Goal: Information Seeking & Learning: Understand process/instructions

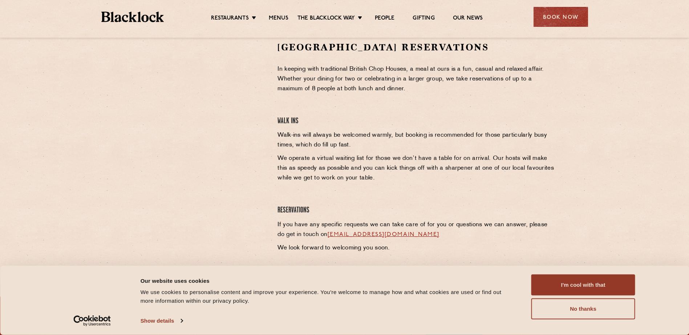
scroll to position [218, 0]
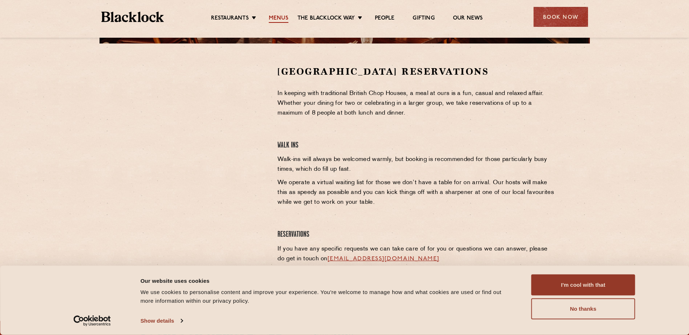
click at [271, 16] on link "Menus" at bounding box center [279, 19] width 20 height 8
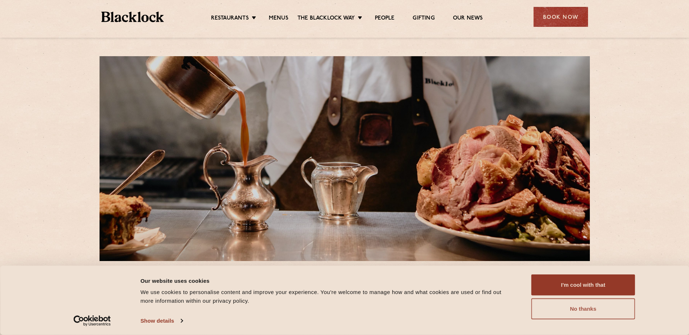
click at [607, 309] on button "No thanks" at bounding box center [583, 309] width 104 height 21
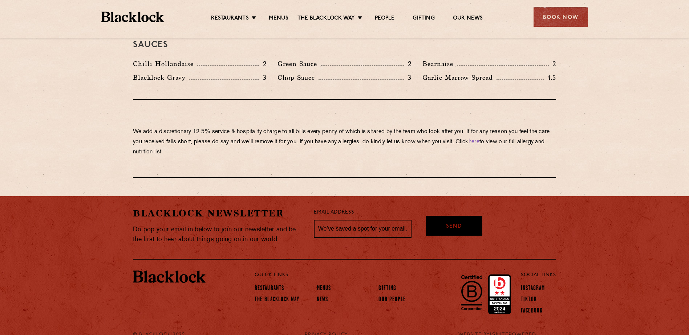
scroll to position [1194, 0]
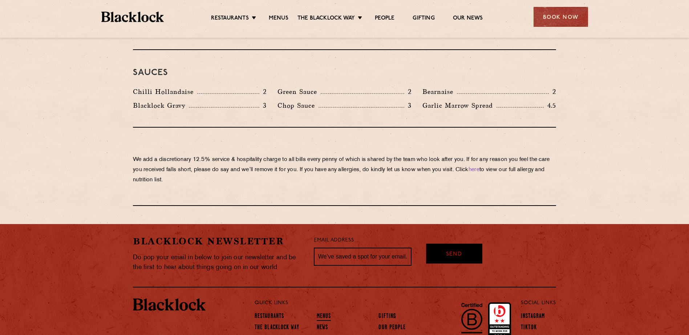
click at [328, 313] on link "Menus" at bounding box center [324, 317] width 15 height 8
